Goal: Task Accomplishment & Management: Manage account settings

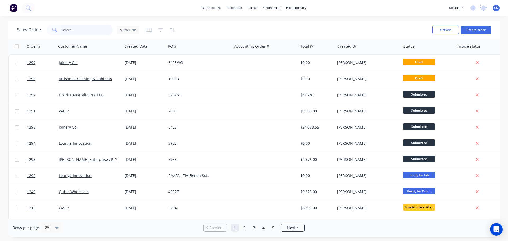
click at [92, 30] on input "text" at bounding box center [87, 30] width 52 height 11
click at [475, 29] on button "Create order" at bounding box center [476, 30] width 30 height 8
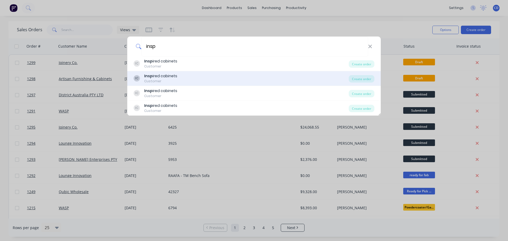
type input "insp"
click at [177, 59] on div "IC Insp ired cabinets Customer" at bounding box center [241, 64] width 215 height 10
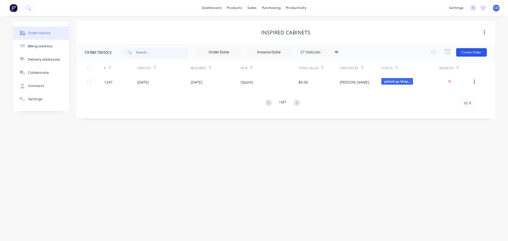
click at [474, 51] on button "Create Order" at bounding box center [471, 52] width 31 height 8
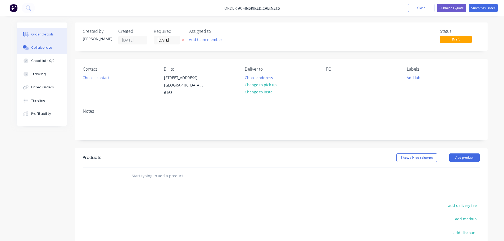
drag, startPoint x: 43, startPoint y: 50, endPoint x: 40, endPoint y: 49, distance: 2.8
click at [43, 50] on button "Collaborate" at bounding box center [42, 47] width 50 height 13
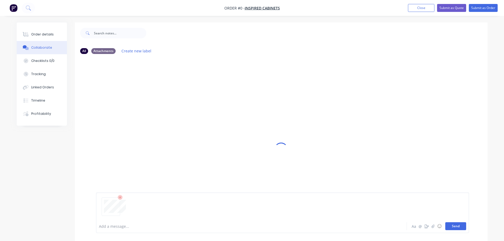
click at [458, 228] on button "Send" at bounding box center [456, 226] width 21 height 8
click at [37, 36] on div "Order details" at bounding box center [42, 34] width 23 height 5
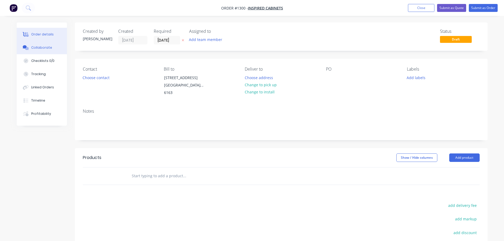
click at [38, 48] on div "Collaborate" at bounding box center [41, 47] width 21 height 5
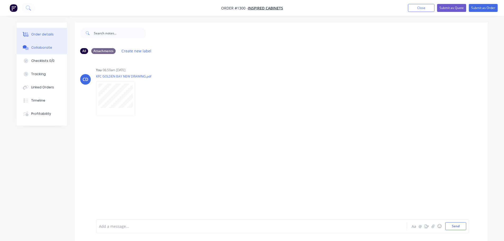
click at [50, 35] on div "Order details" at bounding box center [42, 34] width 23 height 5
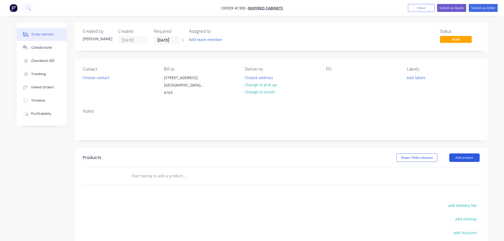
click at [456, 154] on button "Add product" at bounding box center [465, 158] width 30 height 8
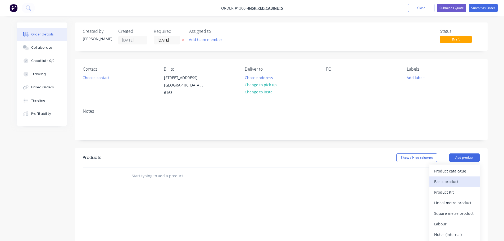
click at [453, 178] on div "Basic product" at bounding box center [454, 182] width 41 height 8
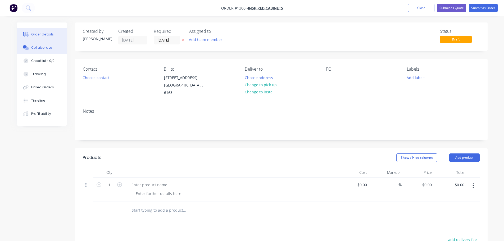
click at [39, 50] on div "Collaborate" at bounding box center [41, 47] width 21 height 5
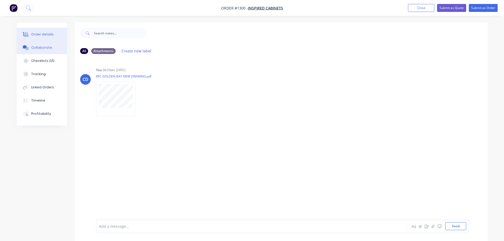
click at [45, 37] on div "Order details" at bounding box center [42, 34] width 23 height 5
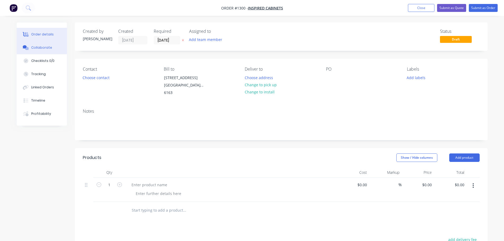
click at [42, 47] on div "Collaborate" at bounding box center [41, 47] width 21 height 5
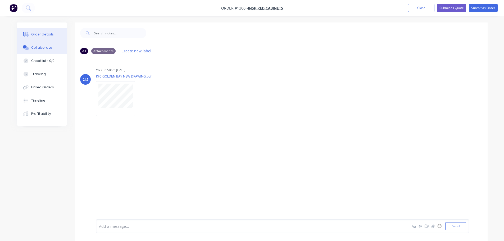
click at [43, 36] on div "Order details" at bounding box center [42, 34] width 23 height 5
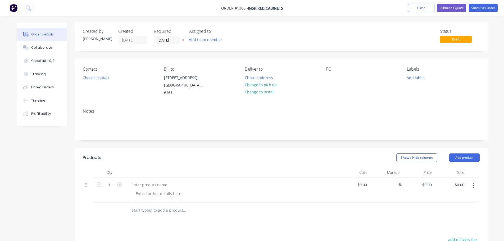
click at [501, 133] on div "Order details Collaborate Checklists 0/0 Tracking Linked Orders Timeline Profit…" at bounding box center [252, 177] width 504 height 354
click at [463, 154] on button "Add product" at bounding box center [465, 158] width 30 height 8
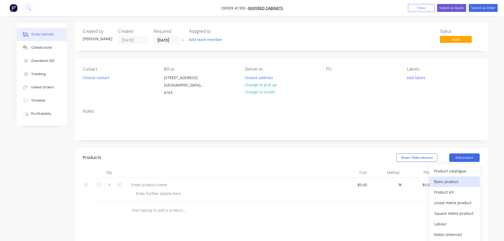
click at [436, 178] on div "Basic product" at bounding box center [454, 182] width 41 height 8
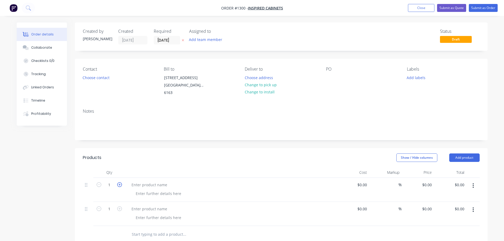
click at [122, 182] on icon "button" at bounding box center [119, 184] width 5 height 5
click at [121, 182] on icon "button" at bounding box center [119, 184] width 5 height 5
type input "3"
click at [144, 181] on div at bounding box center [149, 185] width 44 height 8
click at [156, 181] on div at bounding box center [149, 185] width 44 height 8
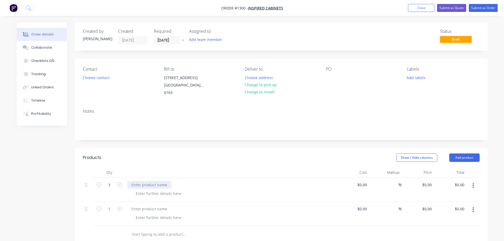
click at [145, 181] on div at bounding box center [149, 185] width 44 height 8
click at [141, 190] on div at bounding box center [159, 194] width 54 height 8
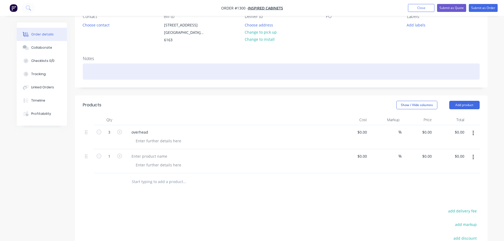
scroll to position [52, 0]
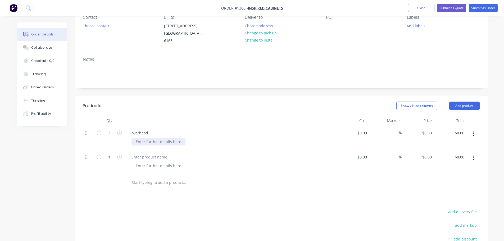
drag, startPoint x: 145, startPoint y: 136, endPoint x: 143, endPoint y: 139, distance: 3.8
click at [146, 143] on div "overhead" at bounding box center [231, 138] width 212 height 24
click at [146, 153] on div at bounding box center [149, 157] width 44 height 8
click at [119, 155] on icon "button" at bounding box center [119, 157] width 5 height 5
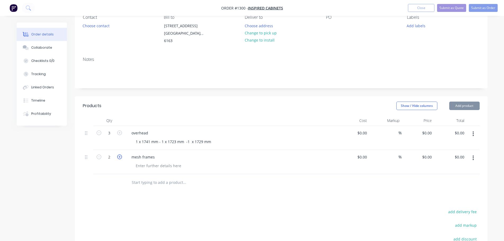
click at [119, 155] on icon "button" at bounding box center [119, 157] width 5 height 5
type input "3"
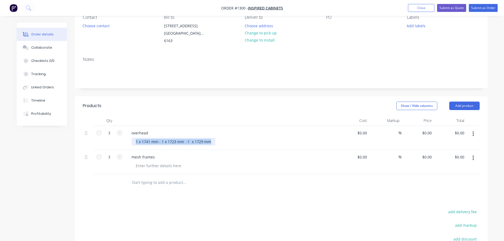
drag, startPoint x: 135, startPoint y: 136, endPoint x: 213, endPoint y: 132, distance: 77.7
click at [213, 138] on div "1 x 1741 mm - 1 x 1723 mm -1 x 1729 mm" at bounding box center [174, 142] width 84 height 8
copy div "1 x 1741 mm - 1 x 1723 mm -1 x 1729 mm"
click at [146, 162] on div at bounding box center [159, 166] width 54 height 8
paste div
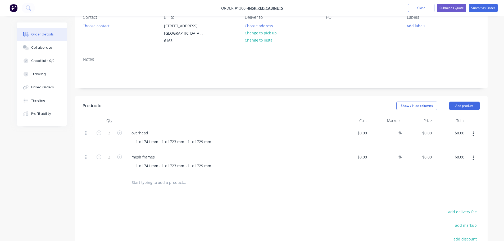
click at [152, 129] on div "overhead" at bounding box center [231, 133] width 208 height 8
click at [150, 129] on div "overhead" at bounding box center [139, 133] width 25 height 8
click at [155, 153] on div "mesh frames" at bounding box center [143, 157] width 32 height 8
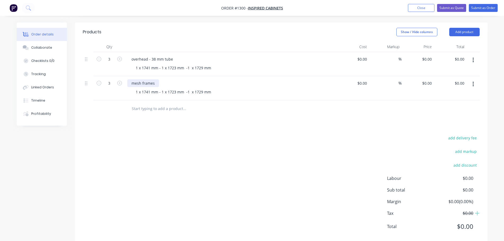
scroll to position [131, 0]
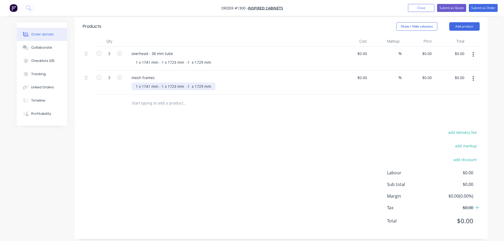
click at [151, 83] on div "1 x 1741 mm - 1 x 1723 mm -1 x 1729 mm" at bounding box center [174, 87] width 84 height 8
click at [159, 74] on div "mesh frames" at bounding box center [231, 78] width 208 height 8
click at [156, 74] on div "mesh frames" at bounding box center [143, 78] width 32 height 8
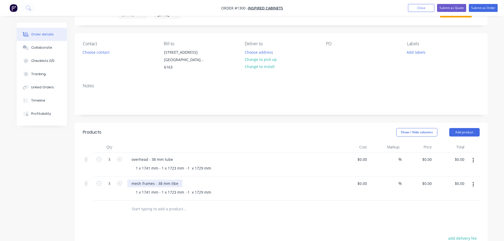
click at [170, 180] on div "mesh frames - 38 mm itbe" at bounding box center [154, 184] width 55 height 8
click at [202, 170] on div "overhead - 38 mm tube 1 x 1741 mm - 1 x 1723 mm -1 x 1729 mm" at bounding box center [231, 164] width 212 height 24
click at [136, 188] on div "1 x 1741 mm - 1 x 1723 mm -1 x 1729 mm" at bounding box center [174, 192] width 84 height 8
click at [174, 156] on div "overhead - 38 mm tube" at bounding box center [152, 160] width 50 height 8
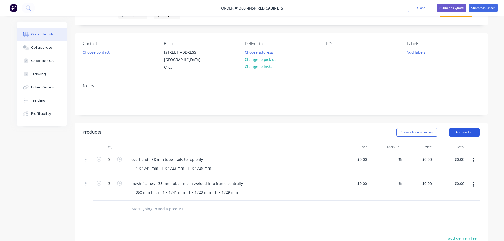
click at [470, 128] on button "Add product" at bounding box center [465, 132] width 30 height 8
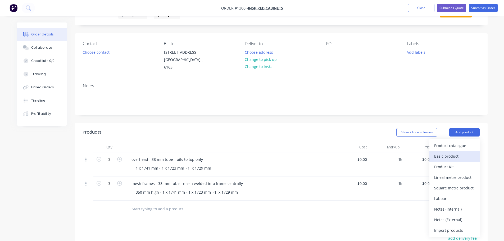
click at [446, 152] on div "Basic product" at bounding box center [454, 156] width 41 height 8
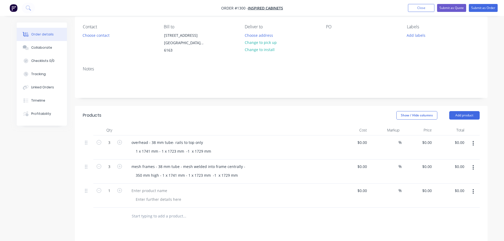
scroll to position [52, 0]
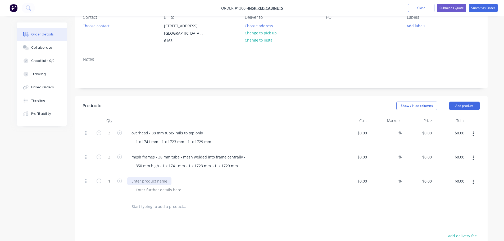
click at [144, 177] on div at bounding box center [149, 181] width 44 height 8
click at [48, 50] on div "Collaborate" at bounding box center [41, 47] width 21 height 5
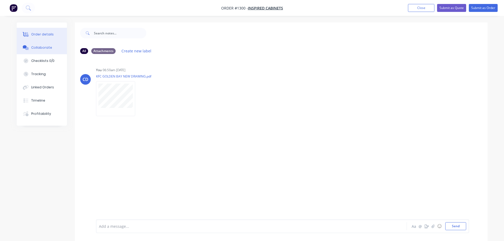
click at [42, 29] on button "Order details" at bounding box center [42, 34] width 50 height 13
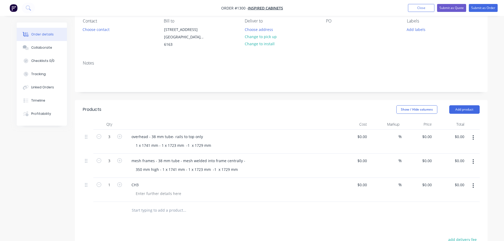
scroll to position [53, 0]
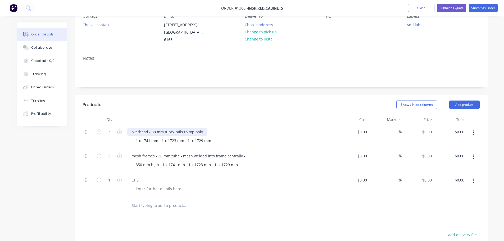
click at [152, 128] on div "overhead - 38 mm tube- rails to top only" at bounding box center [167, 132] width 80 height 8
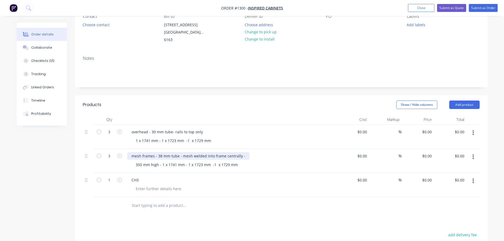
click at [160, 152] on div "mesh frames - 38 mm tube - mesh welded into frame centrally -" at bounding box center [188, 156] width 122 height 8
click at [416, 7] on button "Close" at bounding box center [421, 8] width 26 height 8
